Goal: Task Accomplishment & Management: Use online tool/utility

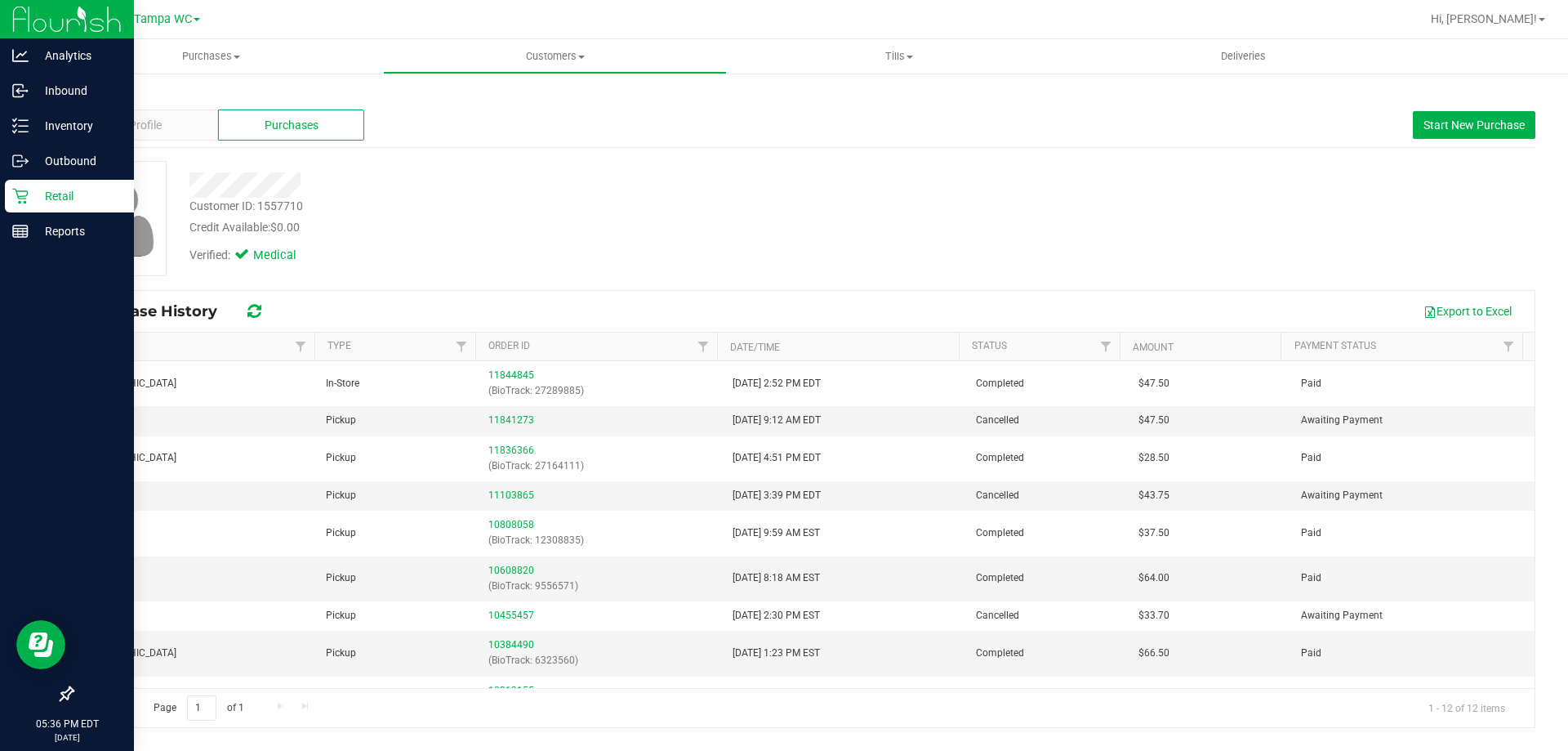
click at [83, 193] on p "Retail" at bounding box center [78, 196] width 98 height 20
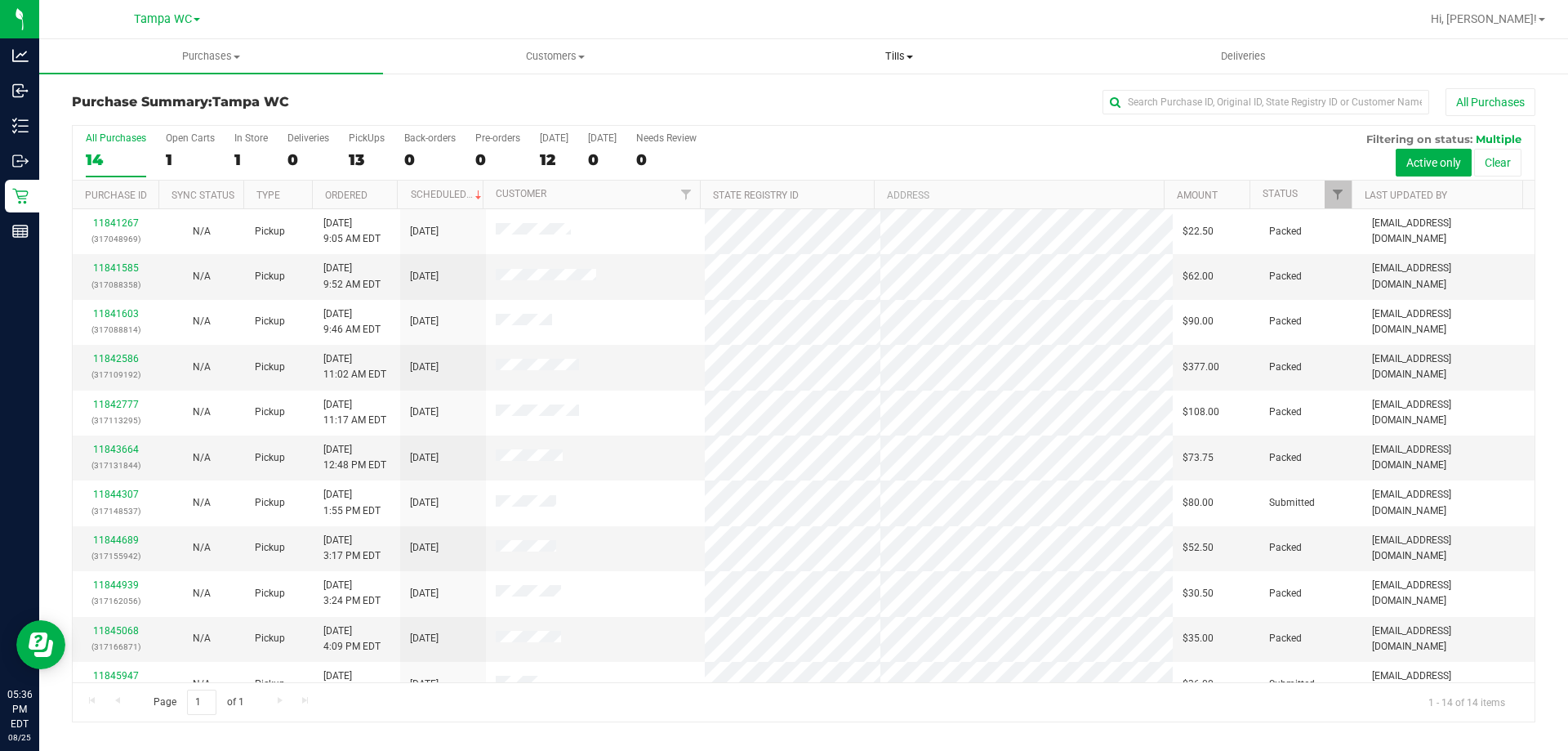
click at [905, 61] on span "Tills" at bounding box center [898, 56] width 342 height 14
click at [889, 90] on li "Manage tills" at bounding box center [898, 99] width 344 height 20
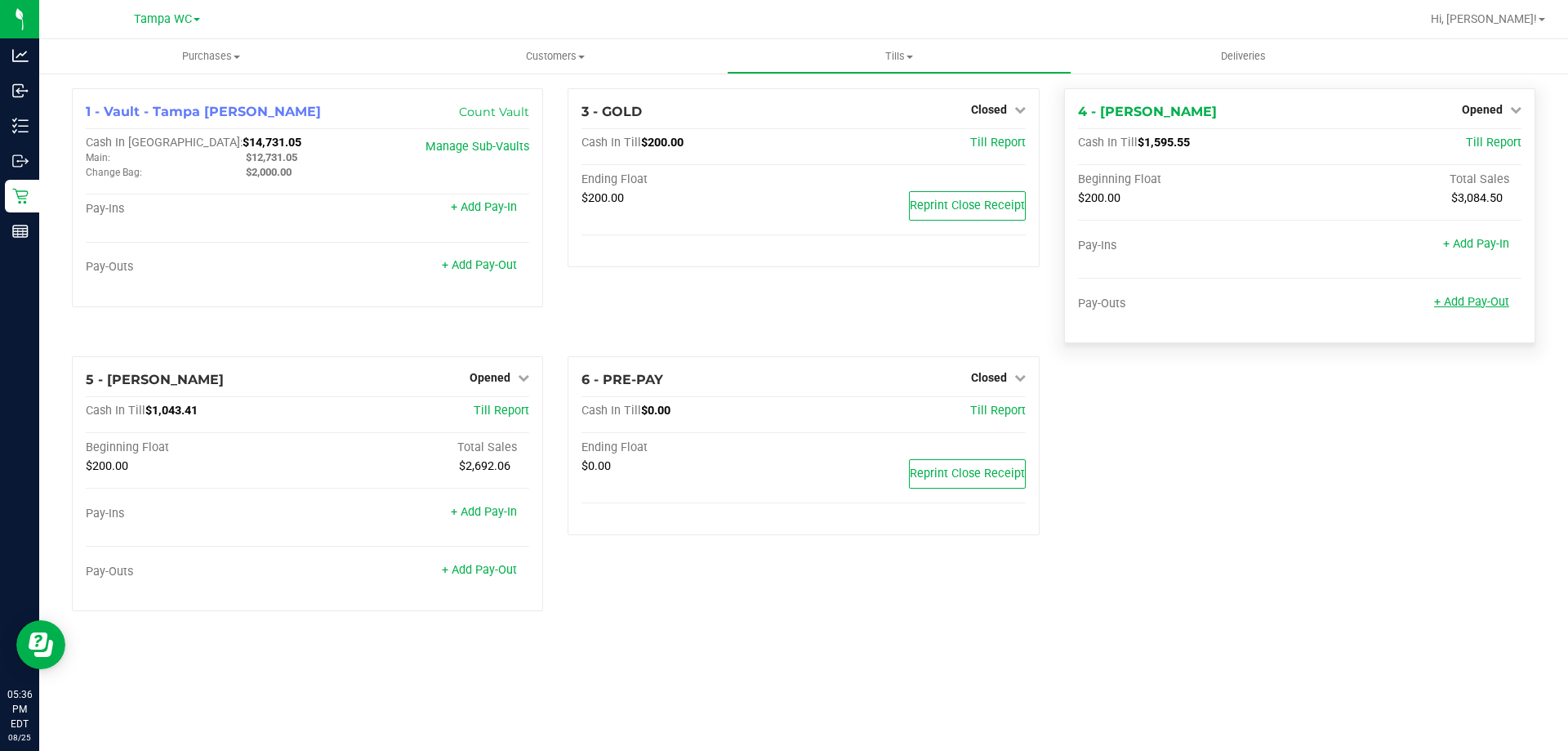
click at [1473, 301] on link "+ Add Pay-Out" at bounding box center [1472, 302] width 75 height 14
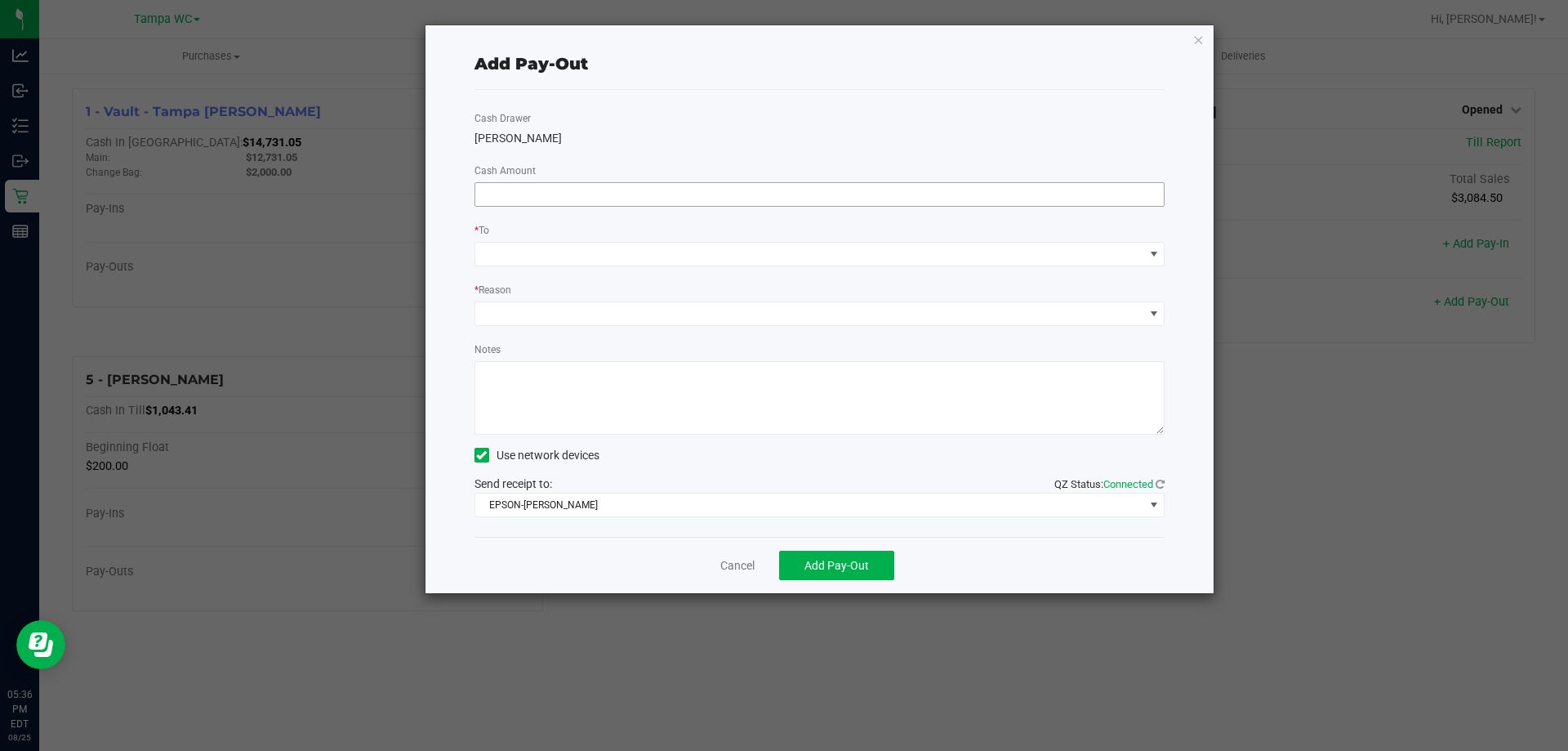
click at [832, 200] on input at bounding box center [819, 195] width 689 height 23
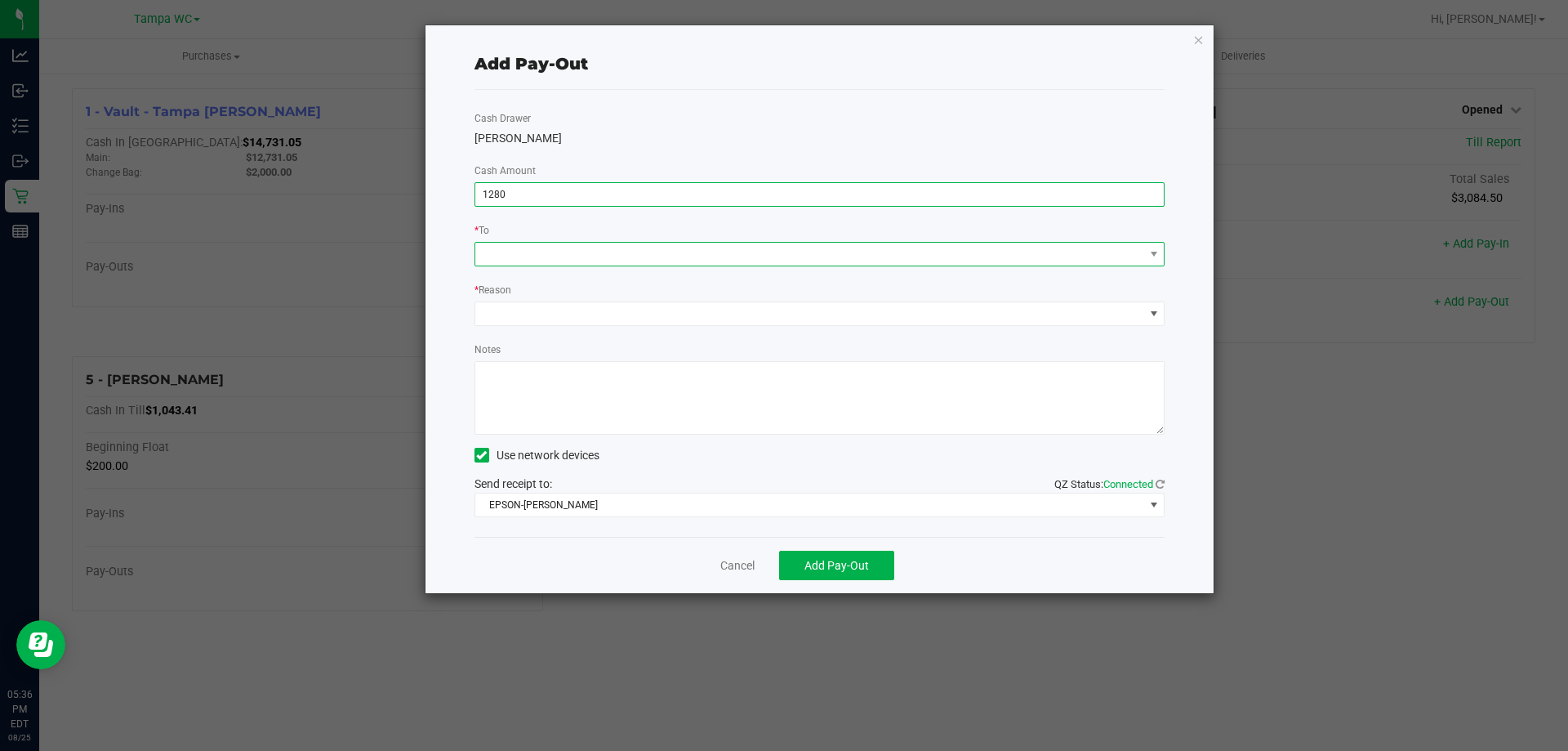
type input "$1,280.00"
click at [713, 257] on span at bounding box center [809, 255] width 668 height 23
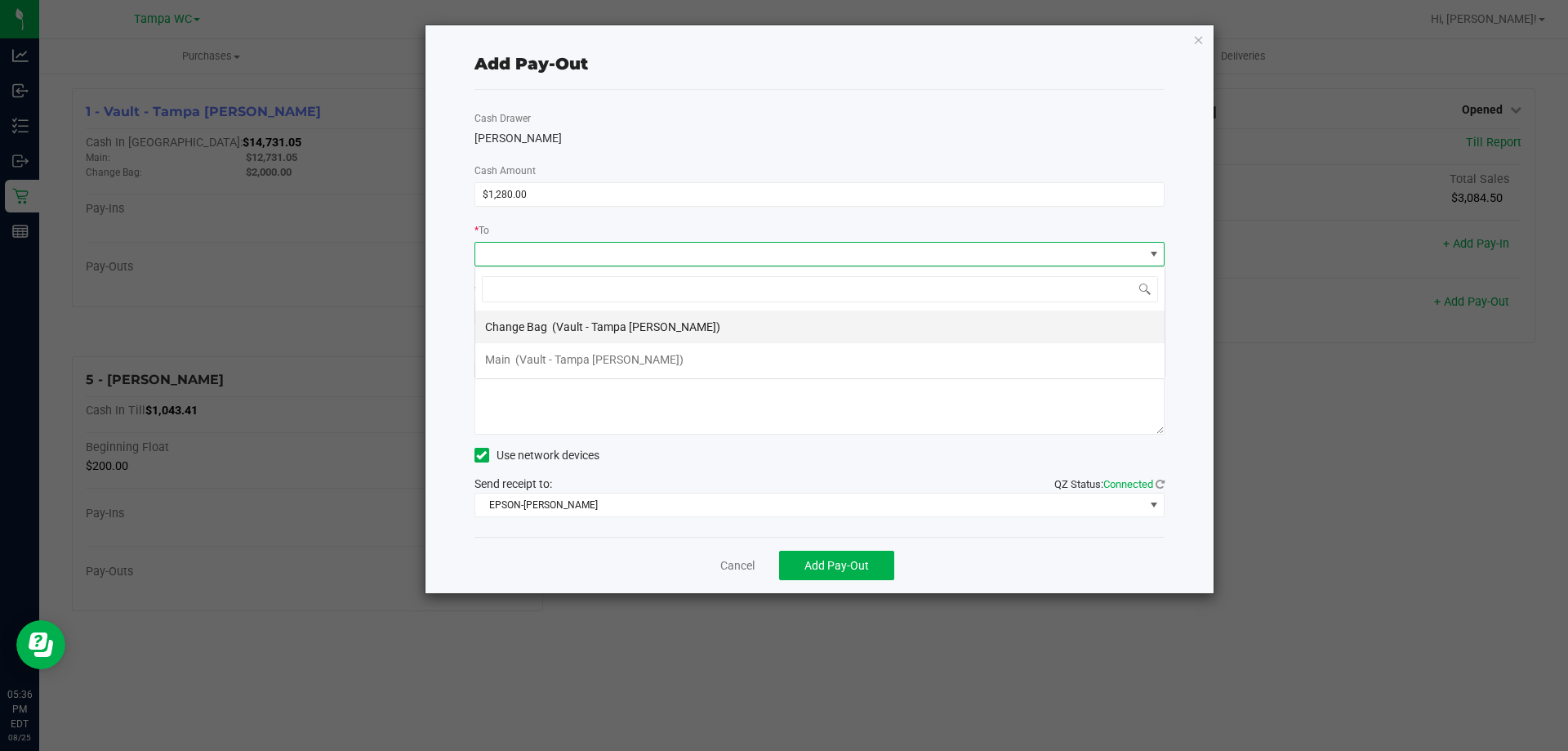
scroll to position [24, 690]
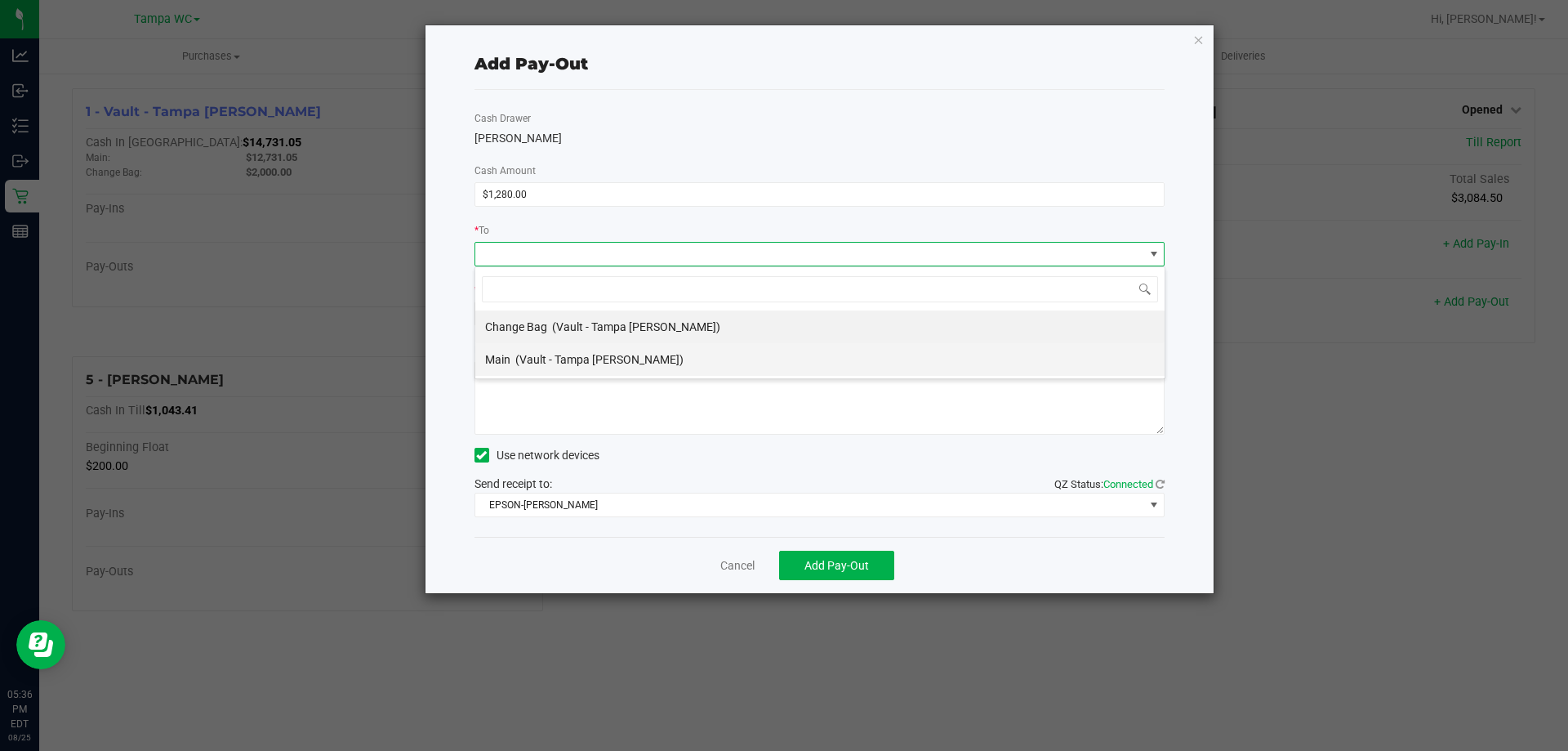
click at [593, 363] on span "(Vault - Tampa Fowler)" at bounding box center [599, 359] width 168 height 13
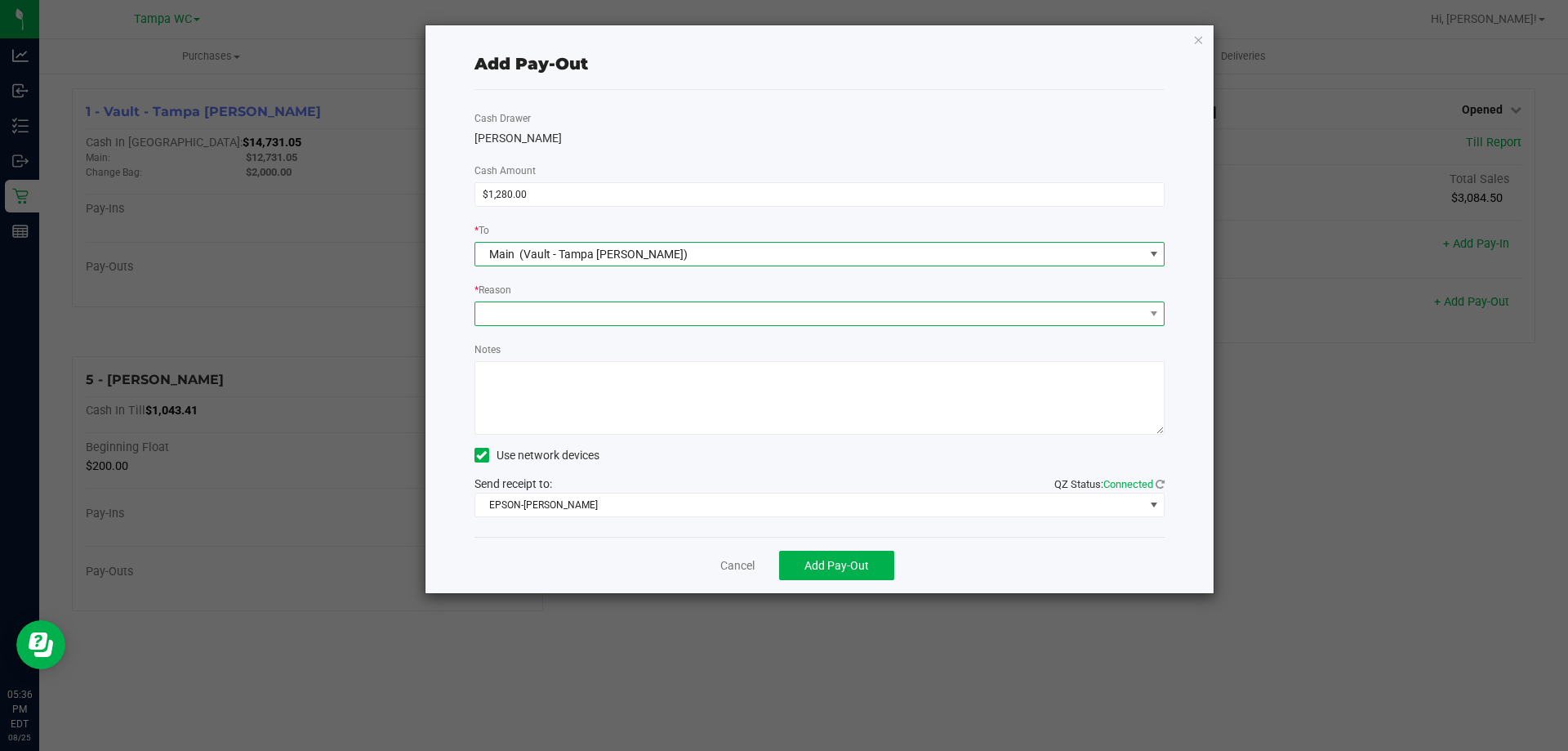
click at [598, 321] on span at bounding box center [809, 314] width 668 height 23
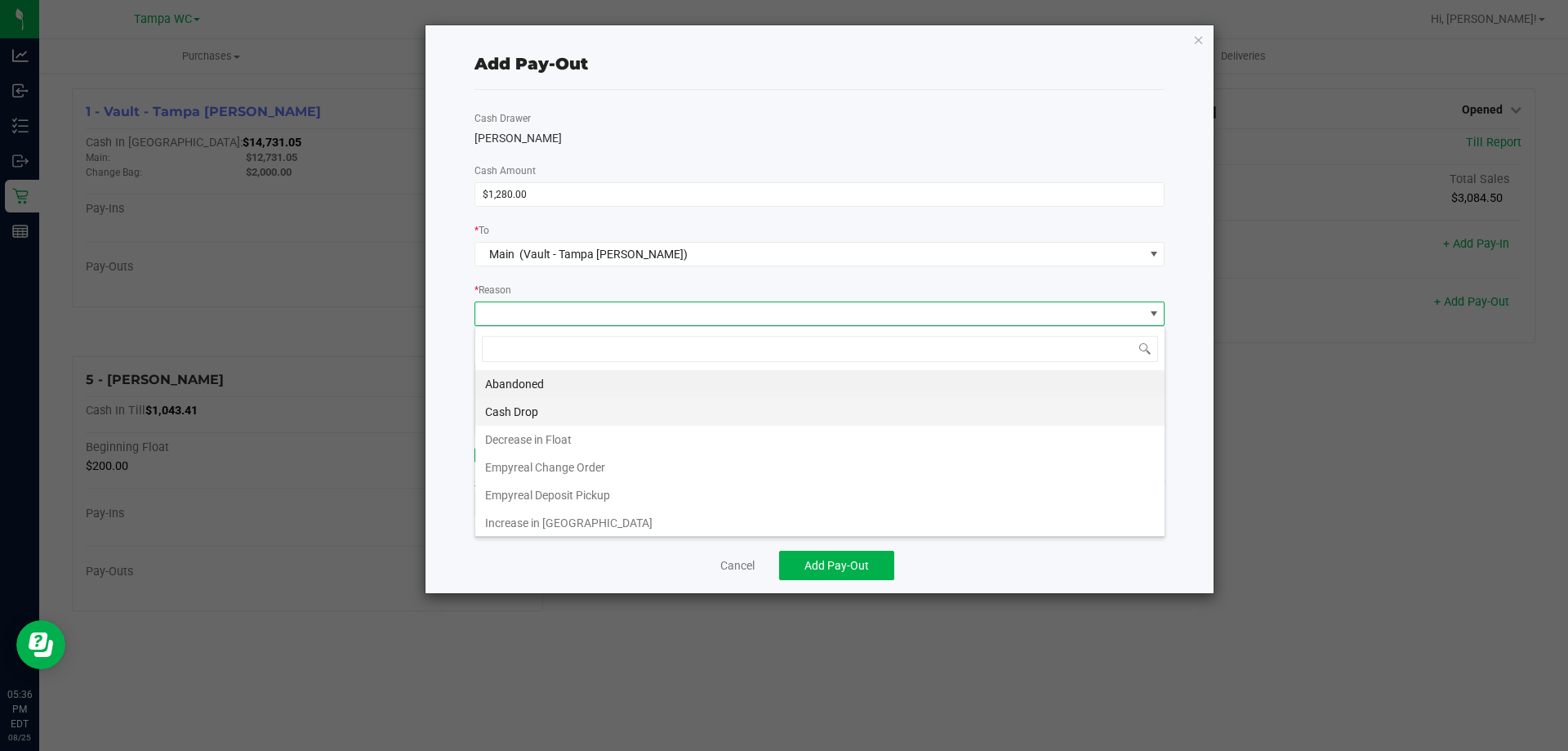
click at [562, 413] on li "Cash Drop" at bounding box center [819, 412] width 689 height 28
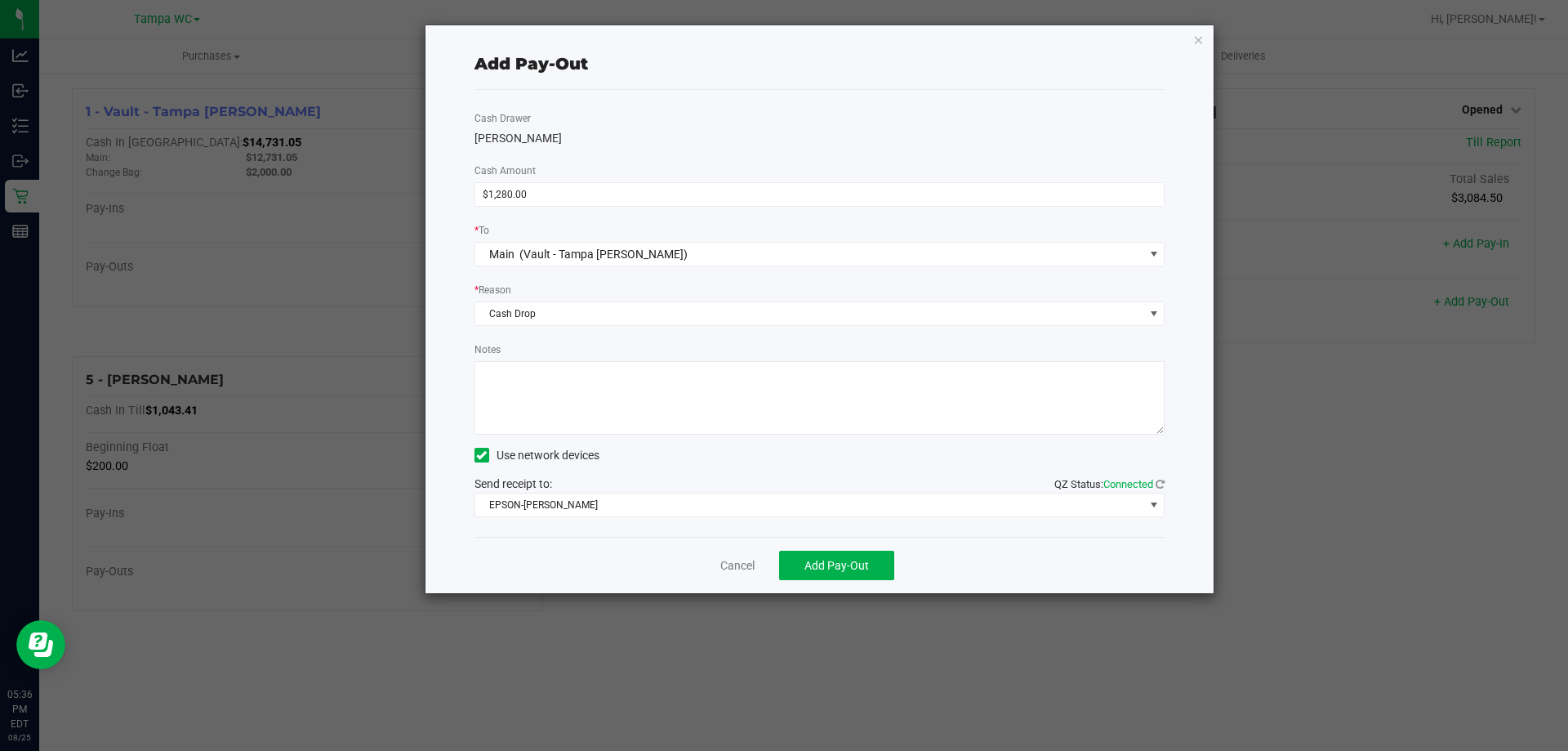
click at [580, 399] on textarea "Notes" at bounding box center [820, 397] width 691 height 73
type textarea "ZG"
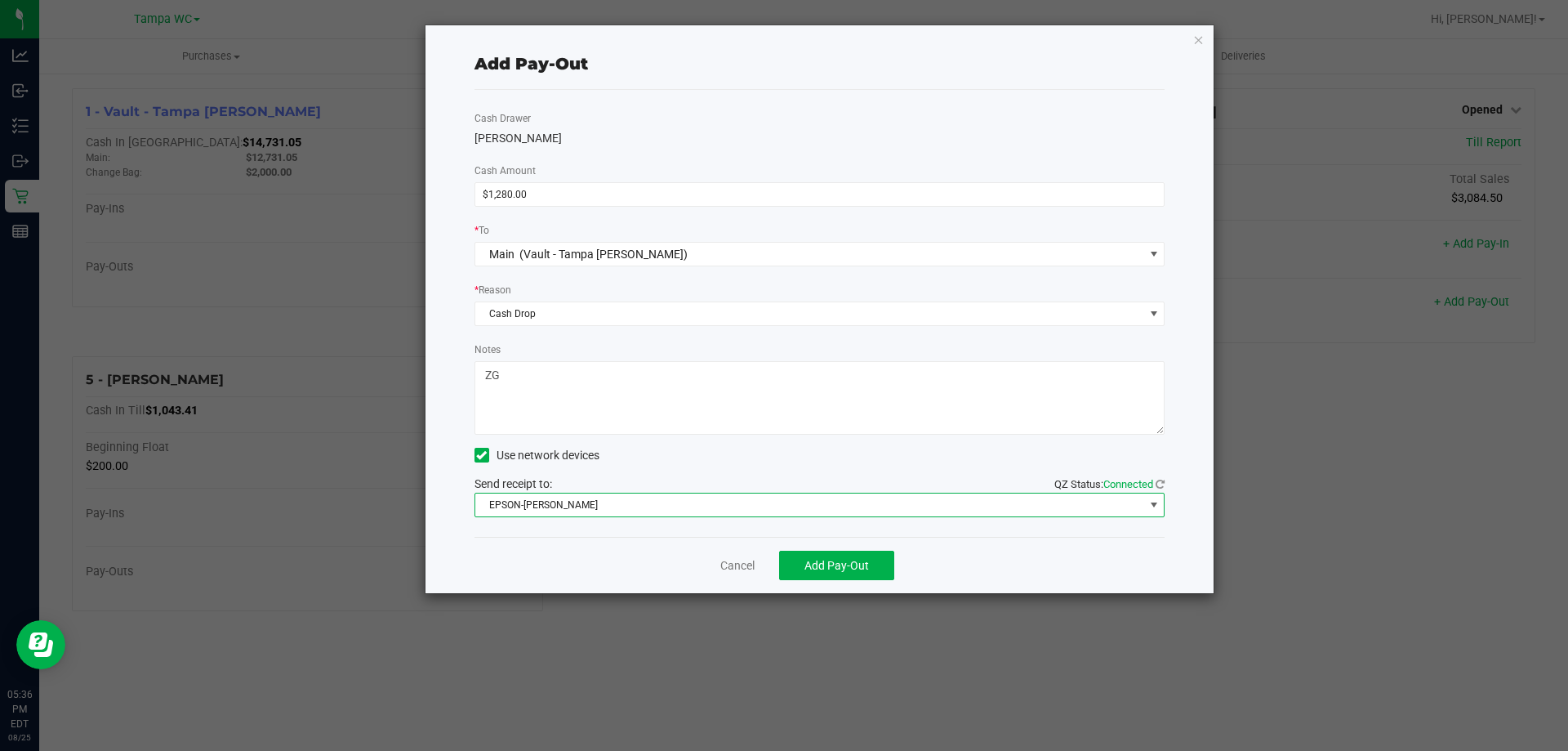
click at [636, 505] on span "EPSON-DAVIS-BISBAL" at bounding box center [809, 505] width 668 height 23
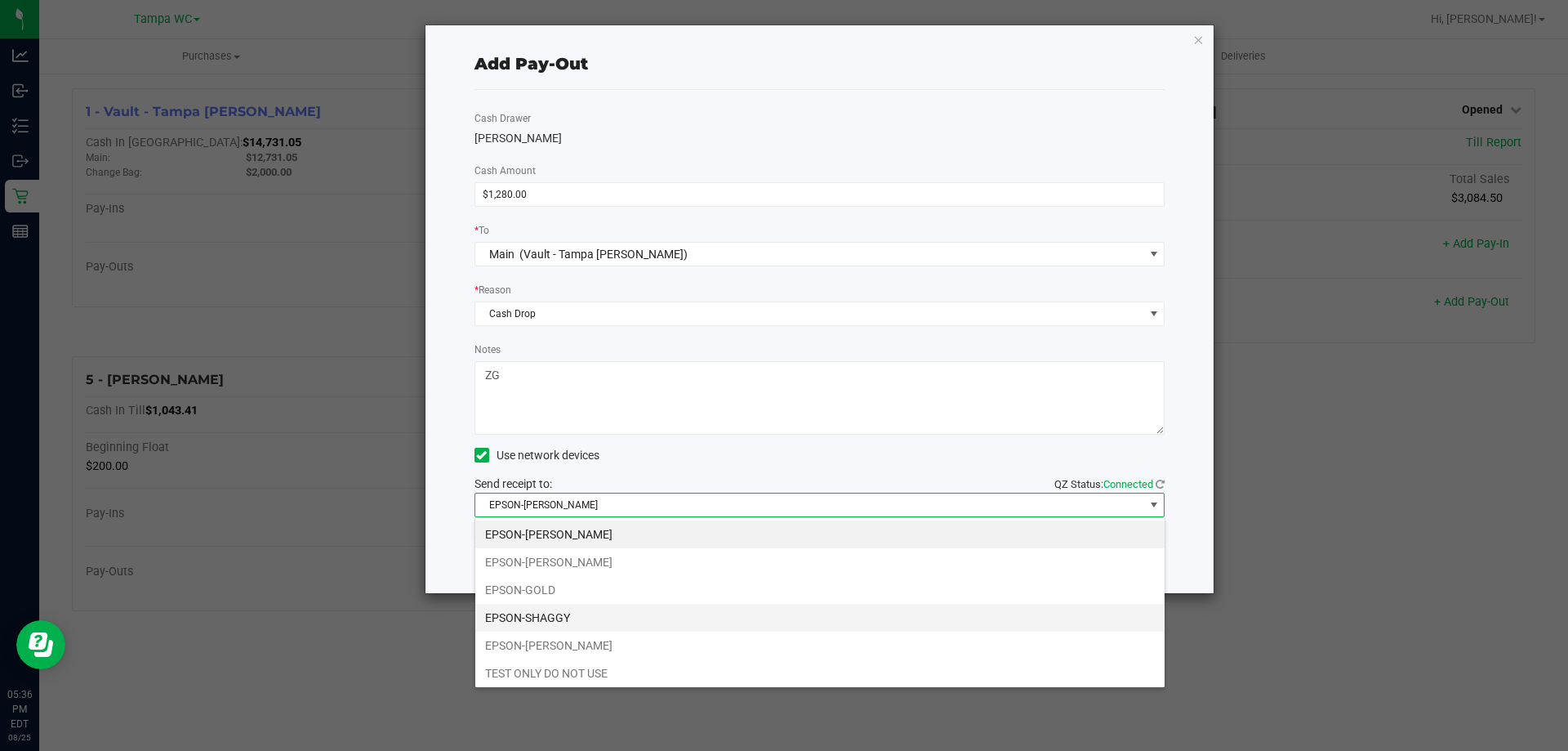
click at [614, 613] on li "EPSON-SHAGGY" at bounding box center [819, 617] width 689 height 28
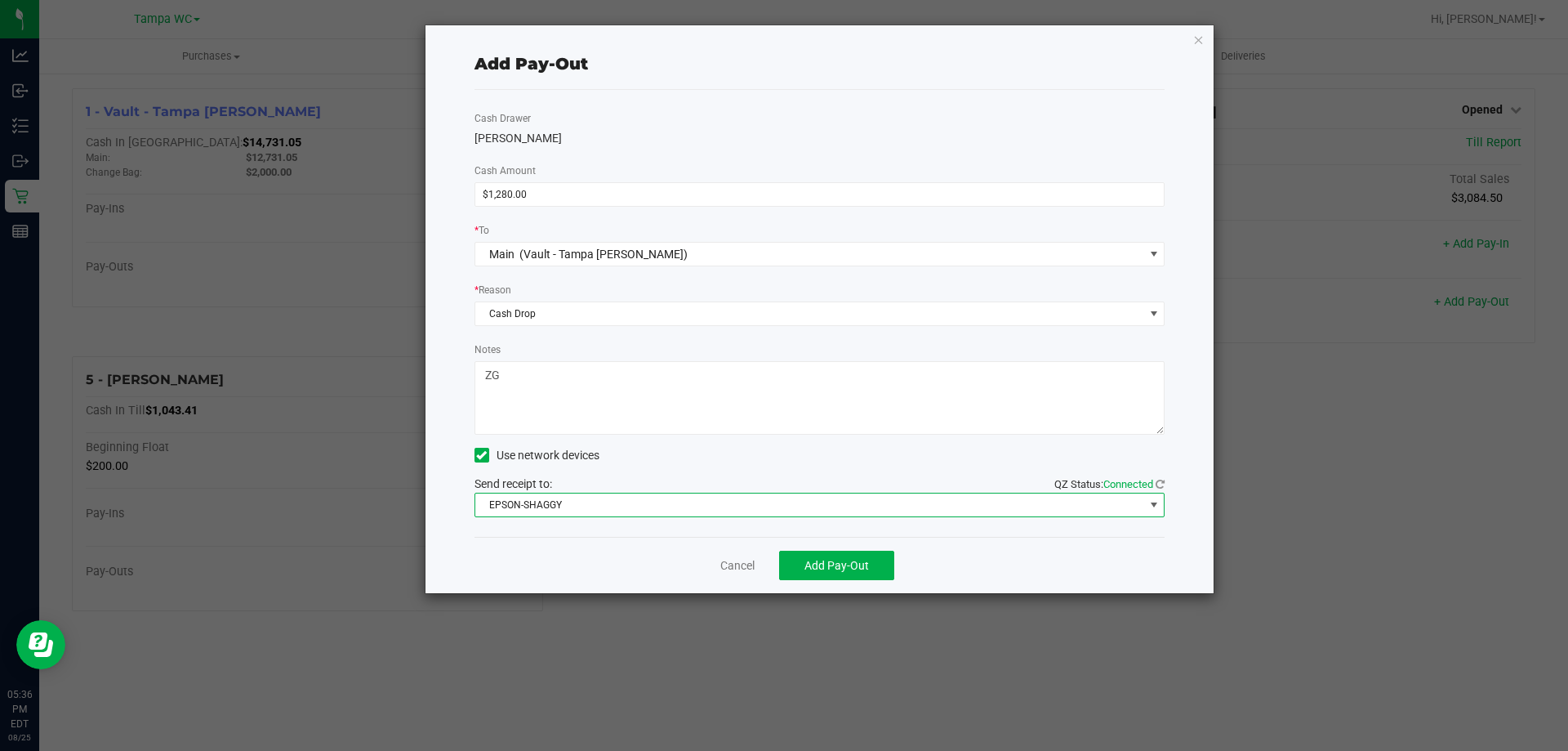
click at [645, 575] on div "Cancel Add Pay-Out" at bounding box center [820, 564] width 691 height 56
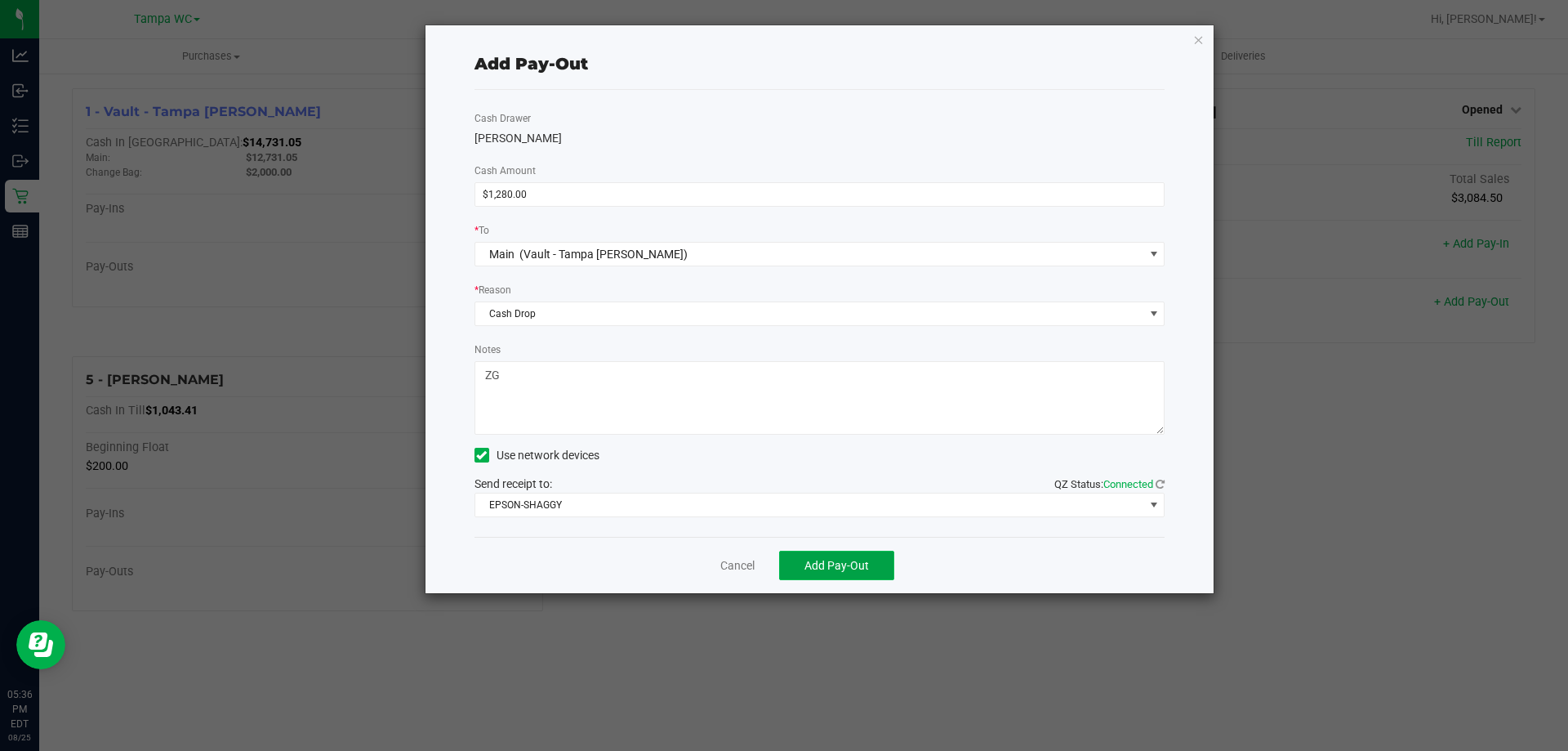
click at [824, 560] on span "Add Pay-Out" at bounding box center [836, 565] width 64 height 13
click at [733, 560] on link "Dismiss" at bounding box center [732, 565] width 39 height 17
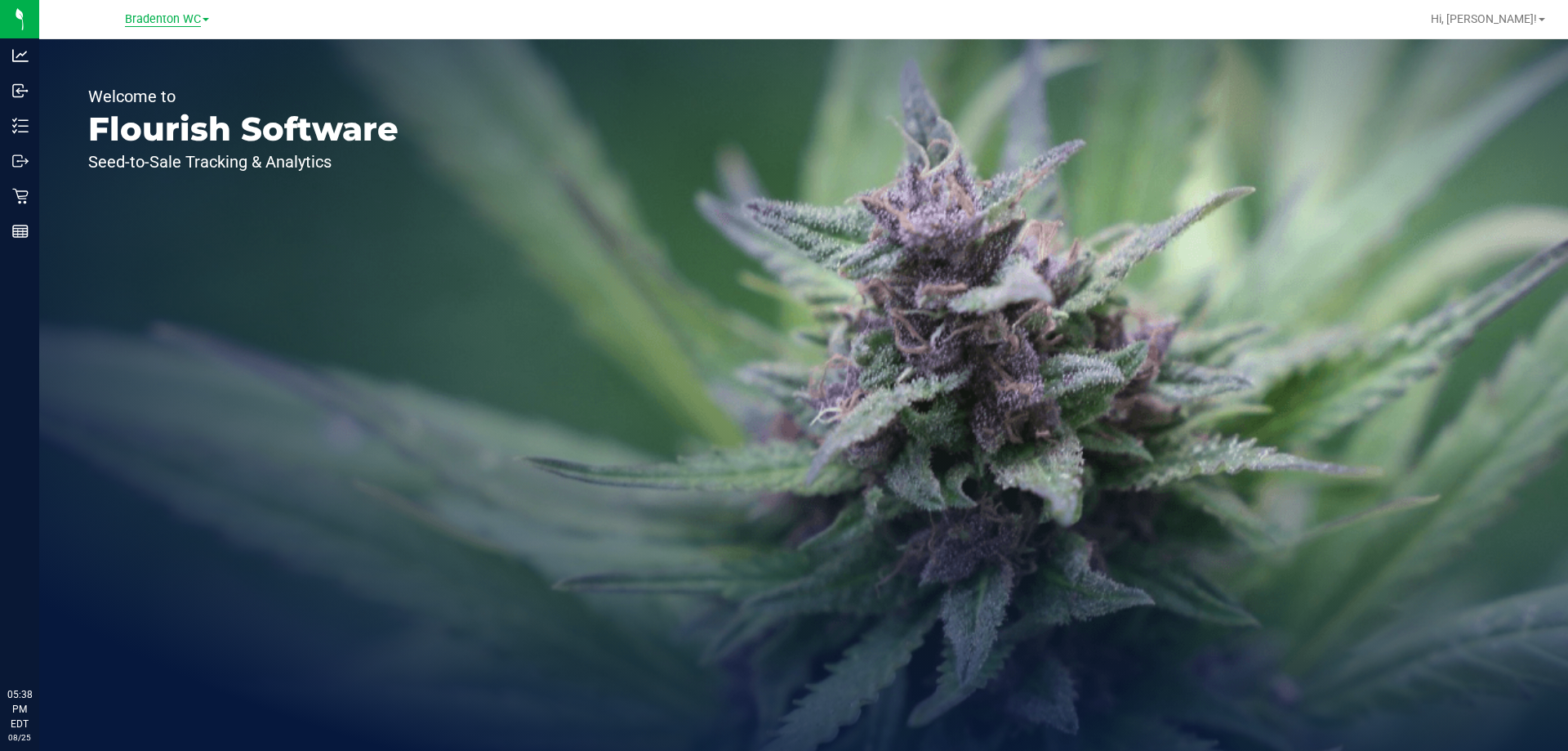
click at [176, 24] on span "Bradenton WC" at bounding box center [162, 20] width 76 height 14
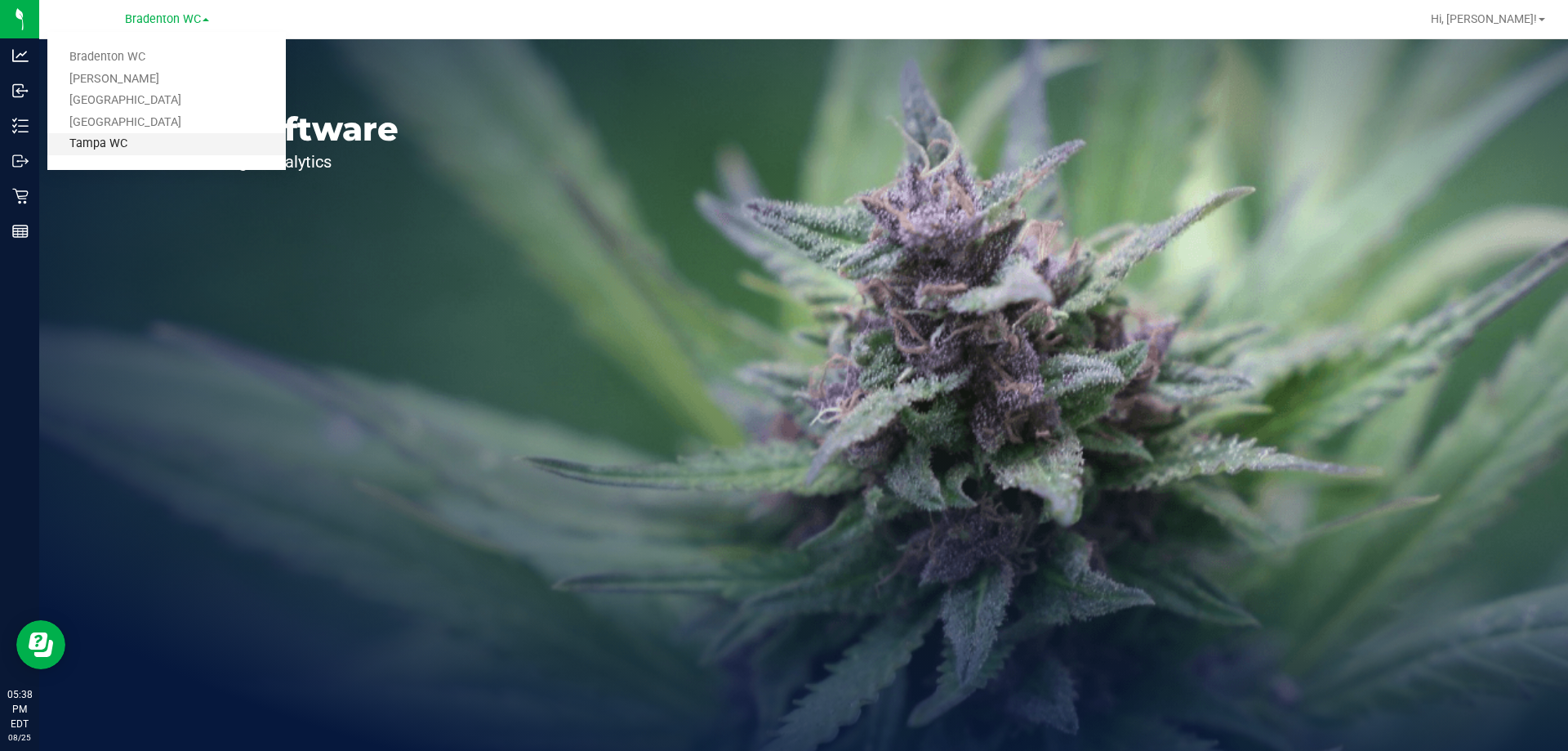
click at [145, 144] on link "Tampa WC" at bounding box center [166, 144] width 238 height 22
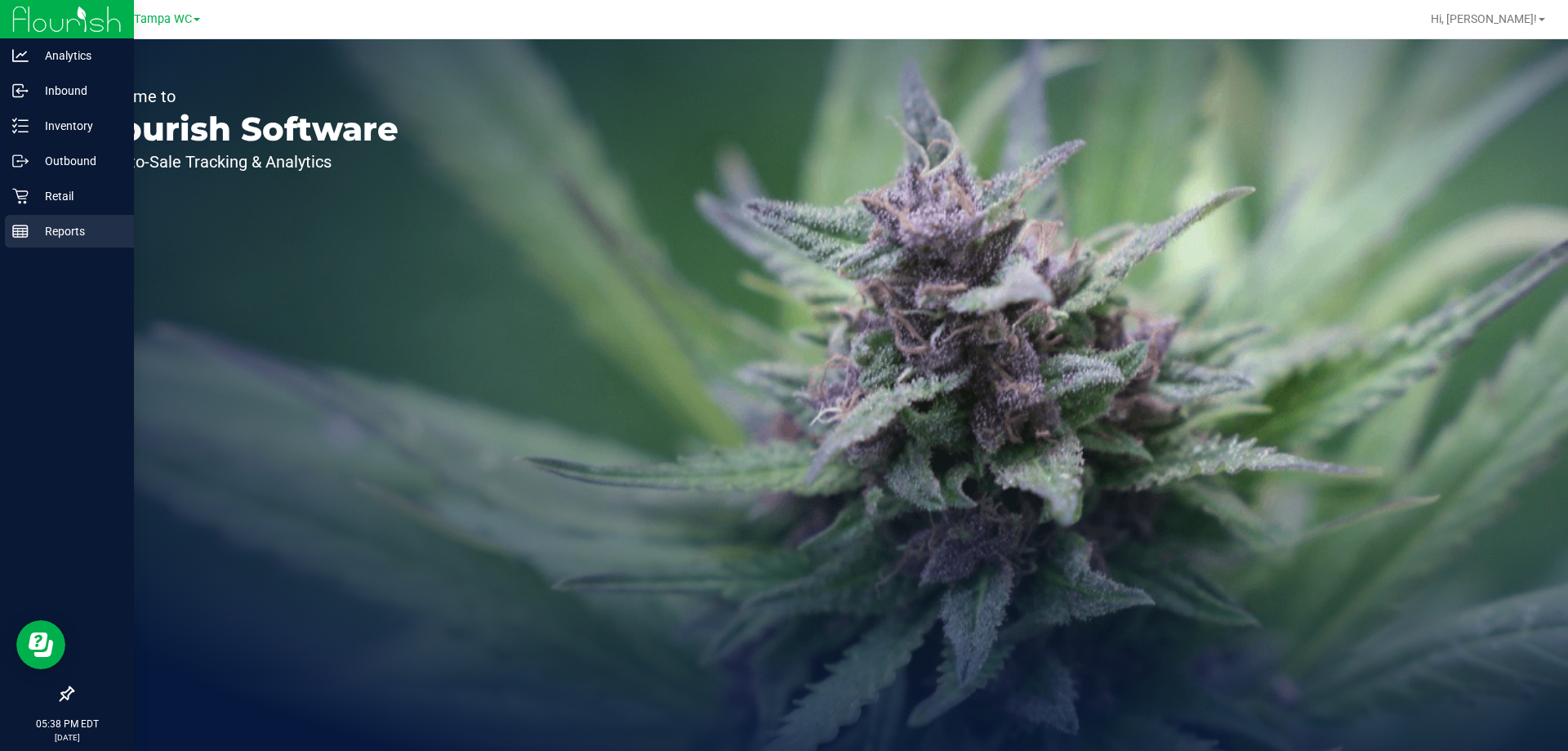
click at [26, 230] on icon at bounding box center [21, 231] width 16 height 16
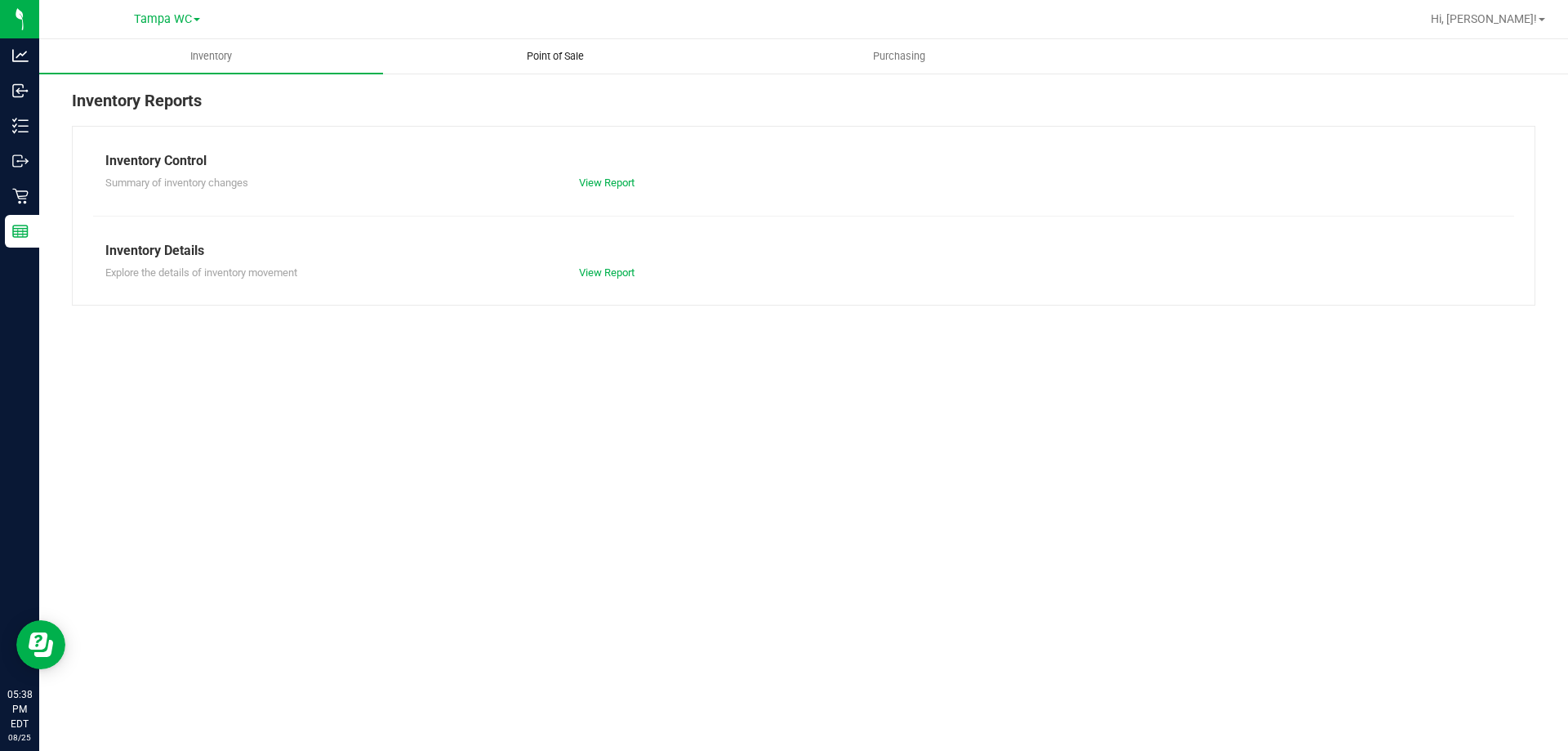
drag, startPoint x: 502, startPoint y: 47, endPoint x: 526, endPoint y: 58, distance: 26.4
click at [503, 47] on uib-tab-heading "Point of Sale" at bounding box center [554, 56] width 342 height 33
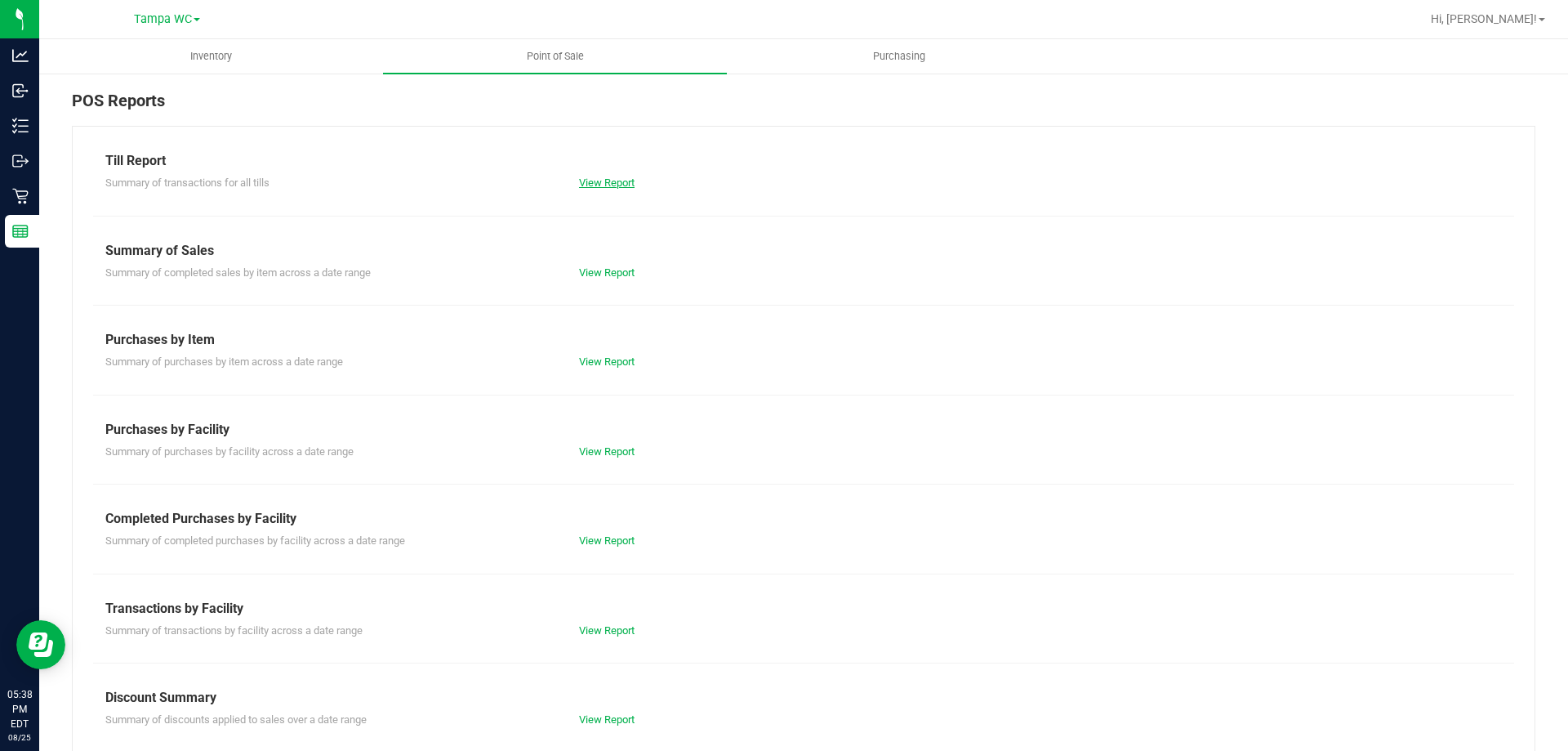
click at [593, 180] on link "View Report" at bounding box center [607, 183] width 55 height 13
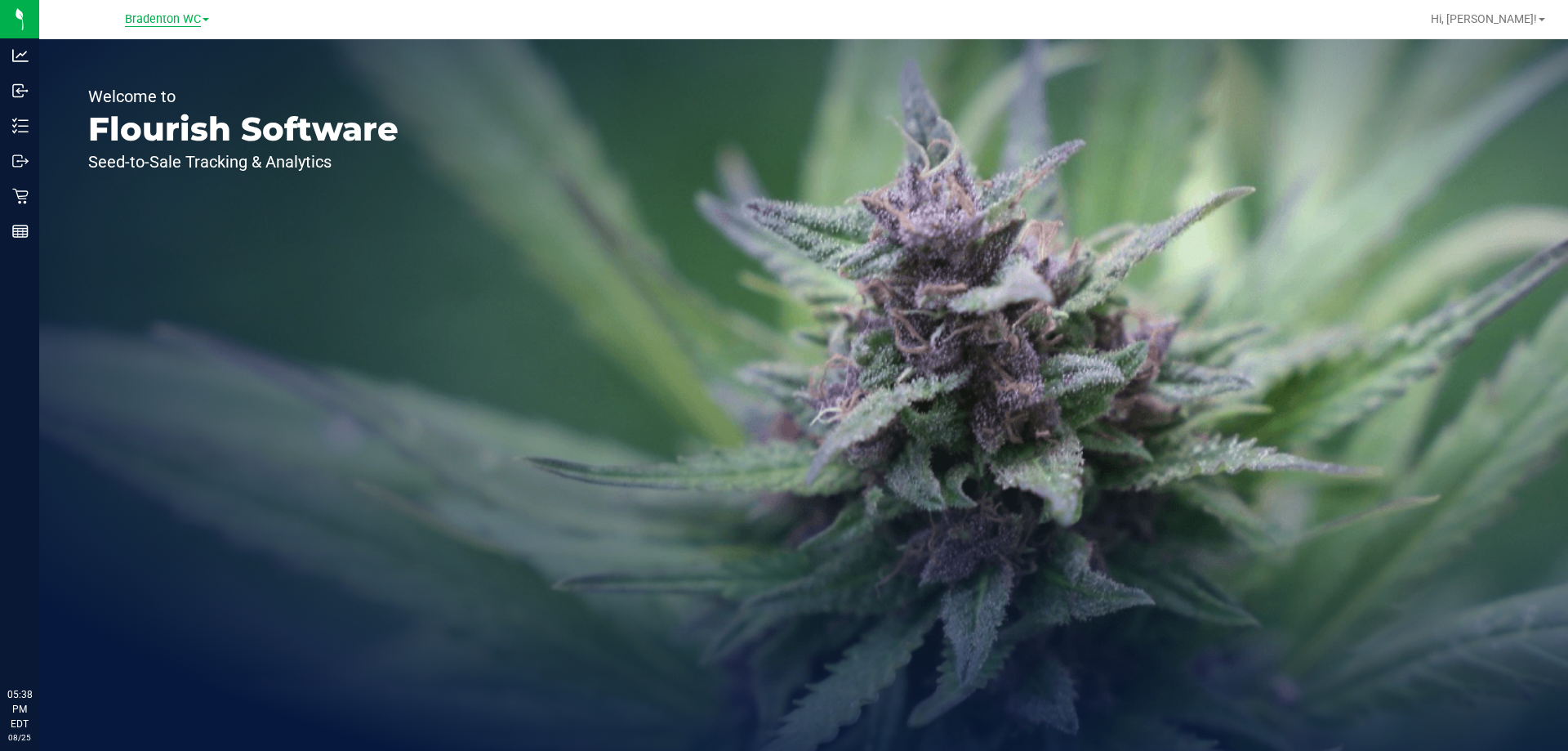
click at [177, 24] on span "Bradenton WC" at bounding box center [162, 20] width 76 height 14
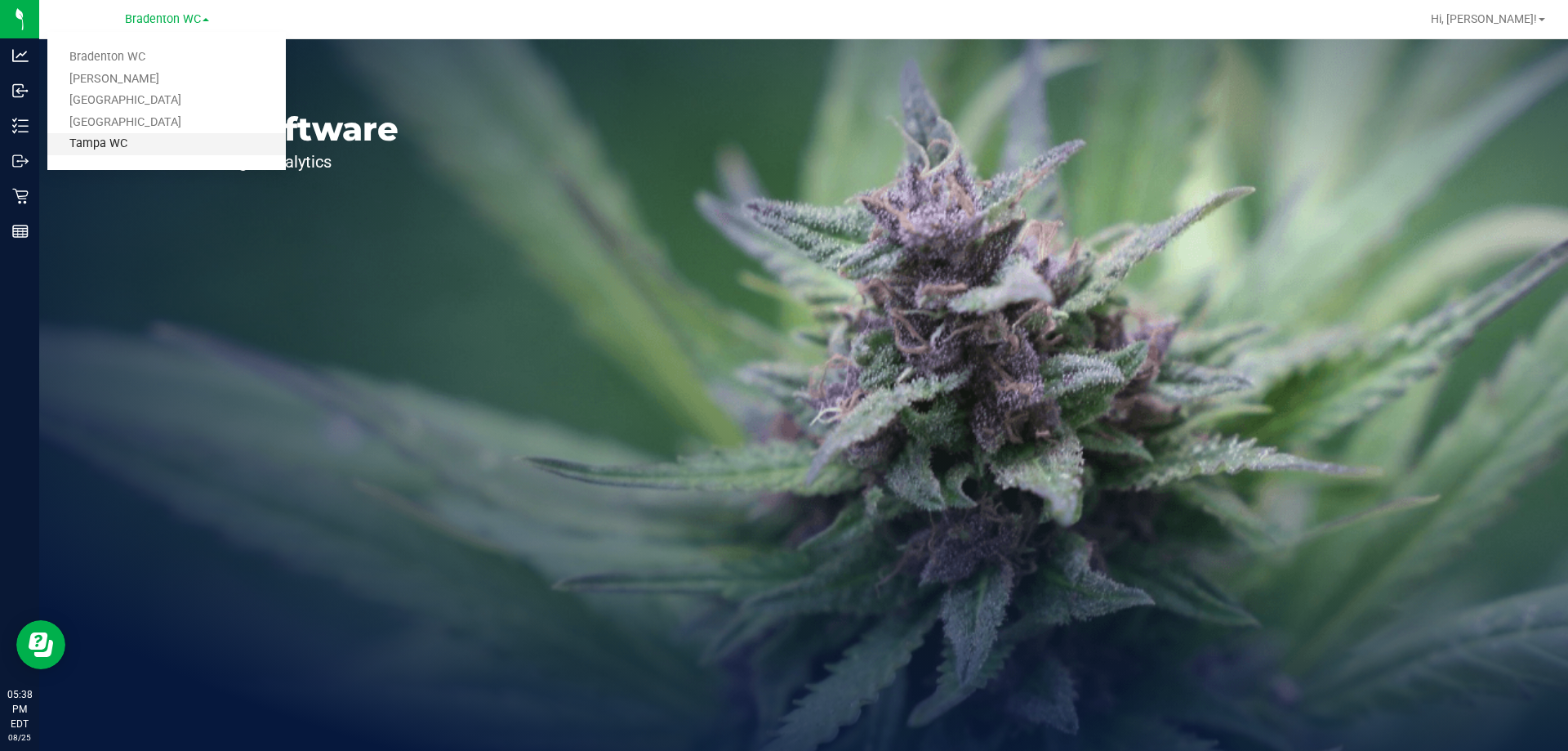
click at [153, 138] on link "Tampa WC" at bounding box center [166, 144] width 238 height 22
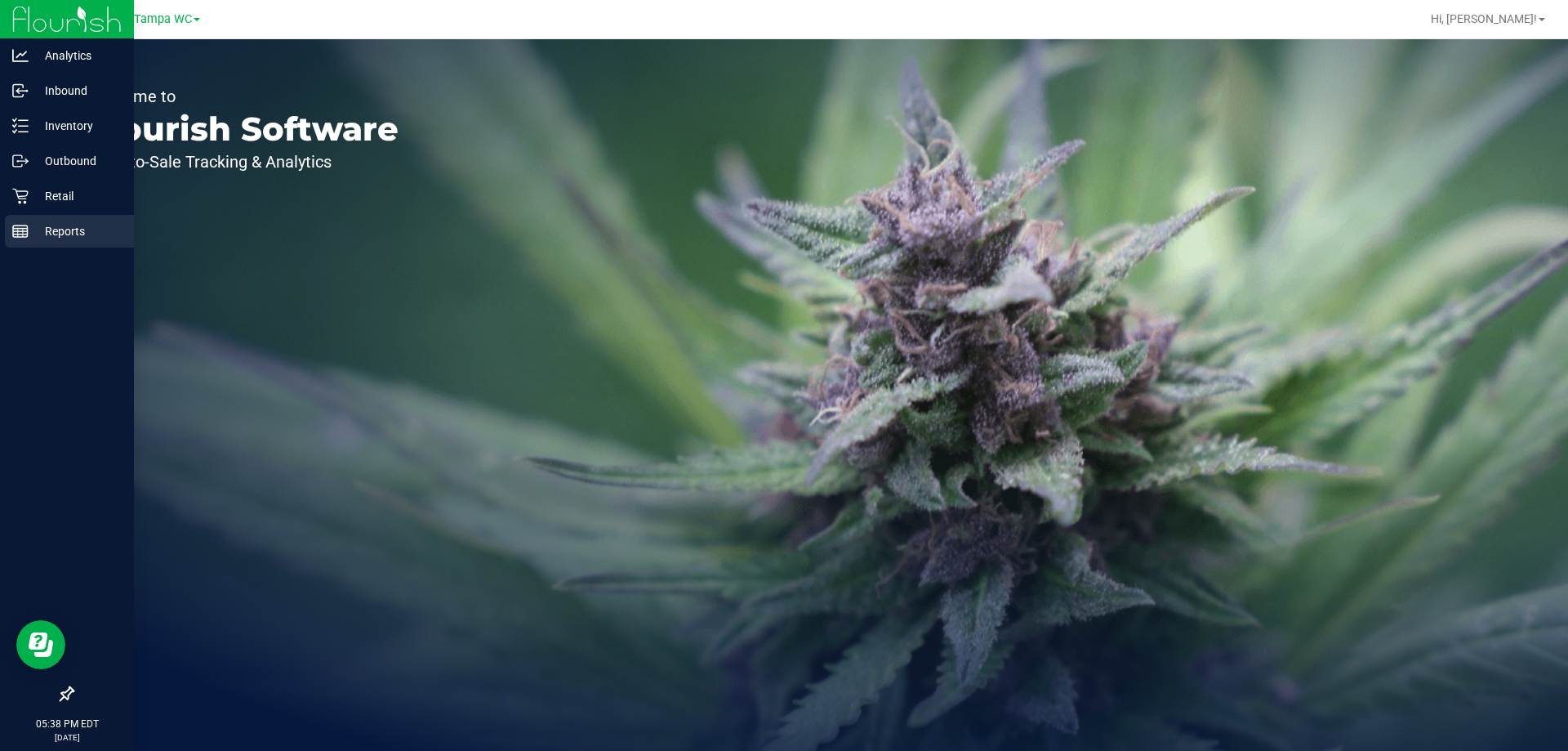
click at [39, 217] on div "Reports" at bounding box center [69, 231] width 129 height 33
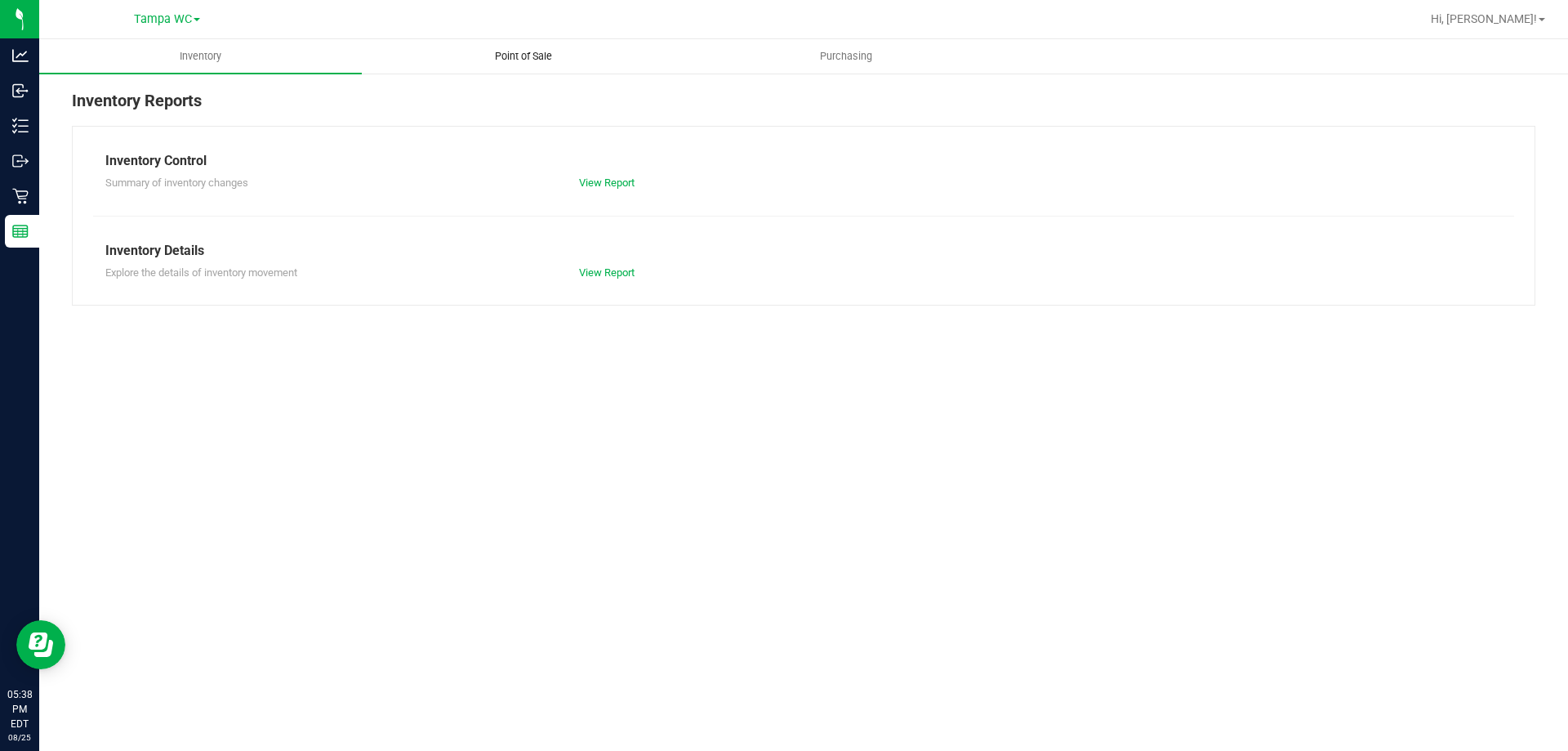
click at [503, 57] on span "Point of Sale" at bounding box center [523, 56] width 101 height 14
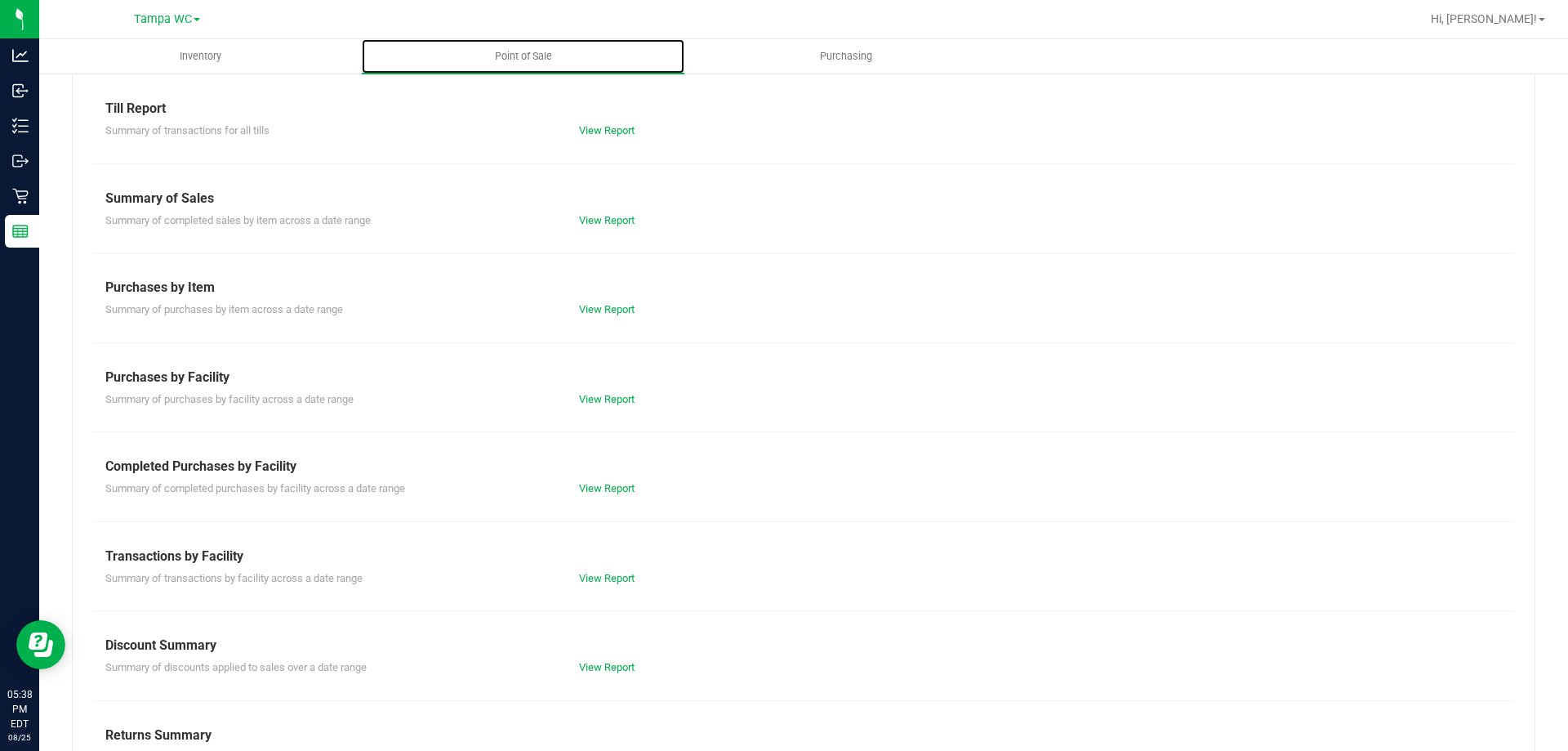
scroll to position [108, 0]
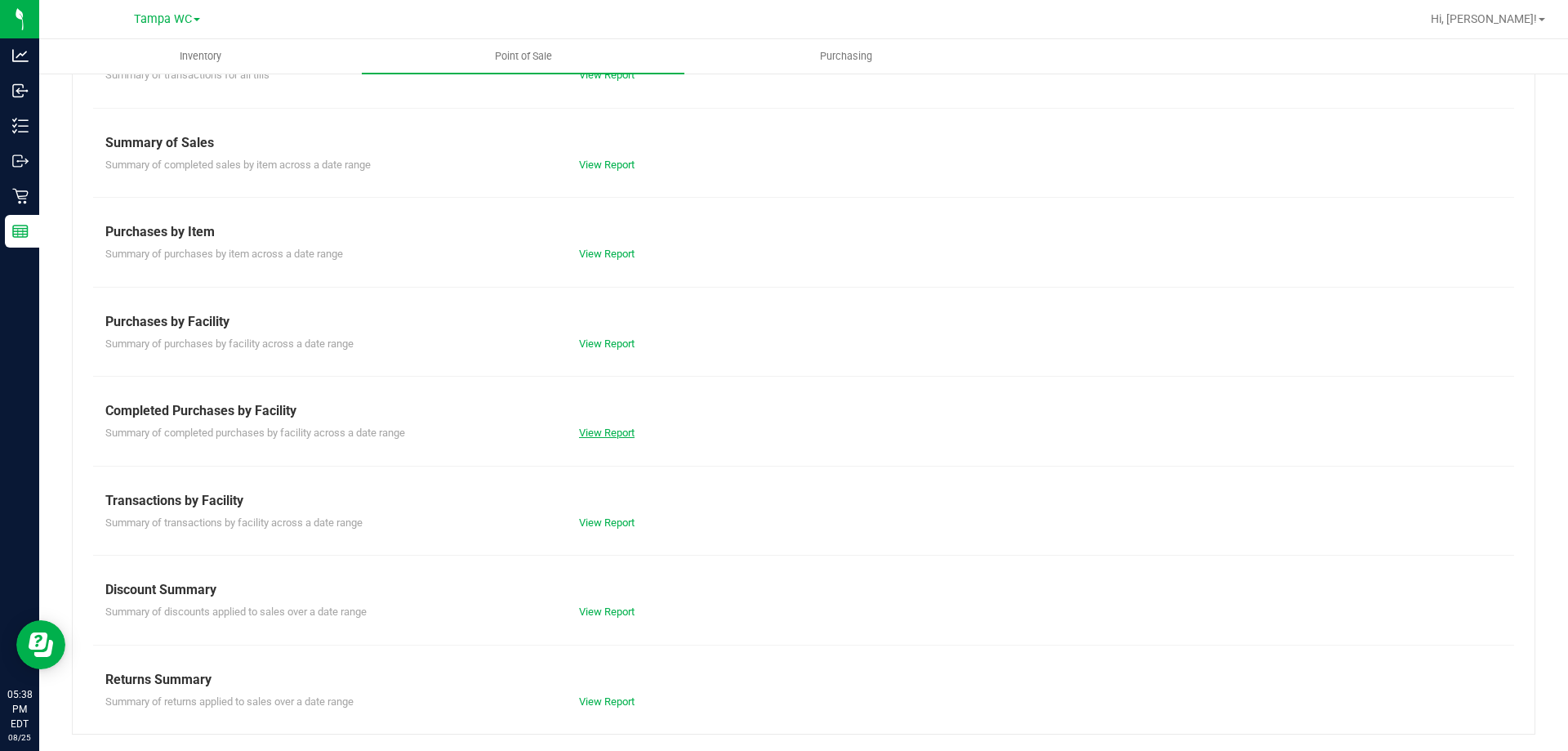
click at [598, 432] on link "View Report" at bounding box center [607, 433] width 55 height 13
